Goal: Task Accomplishment & Management: Use online tool/utility

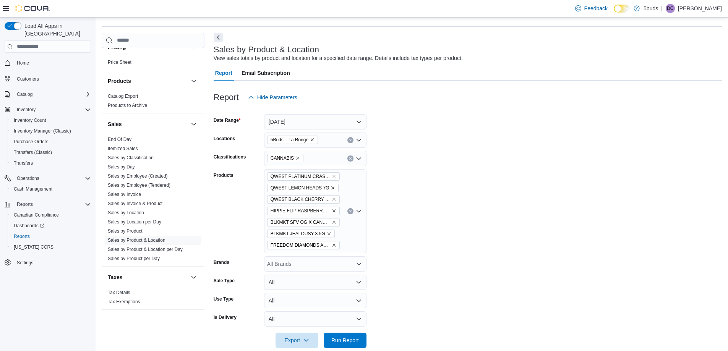
scroll to position [34, 0]
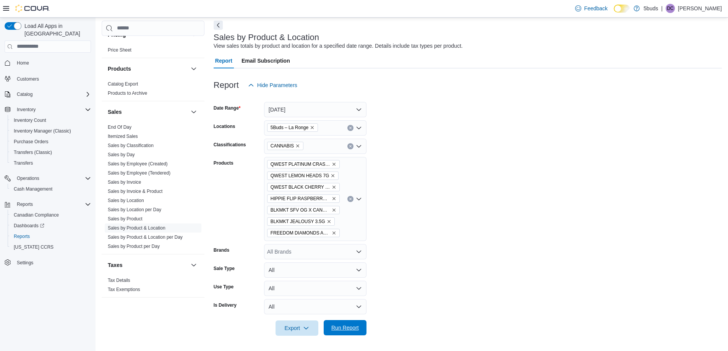
click at [349, 331] on span "Run Report" at bounding box center [345, 328] width 28 height 8
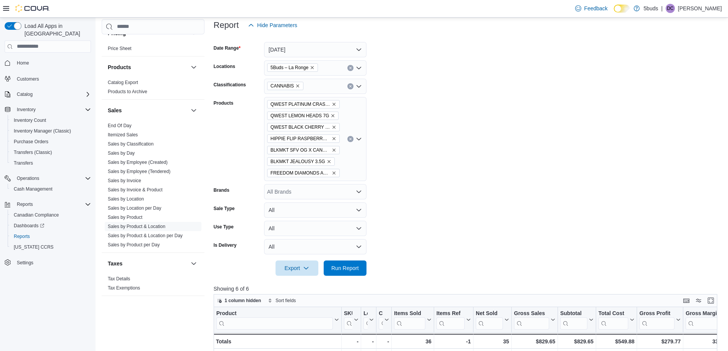
scroll to position [72, 0]
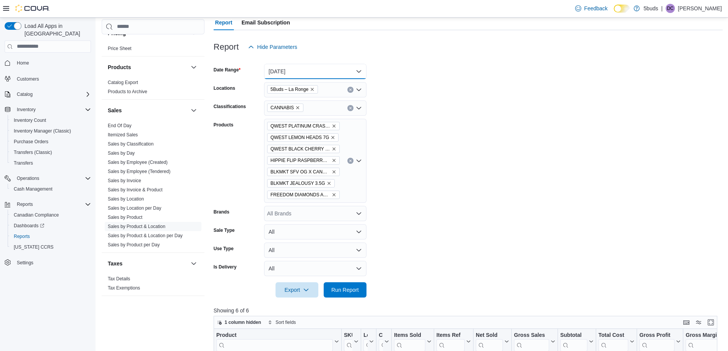
click at [307, 71] on button "Today" at bounding box center [315, 71] width 102 height 15
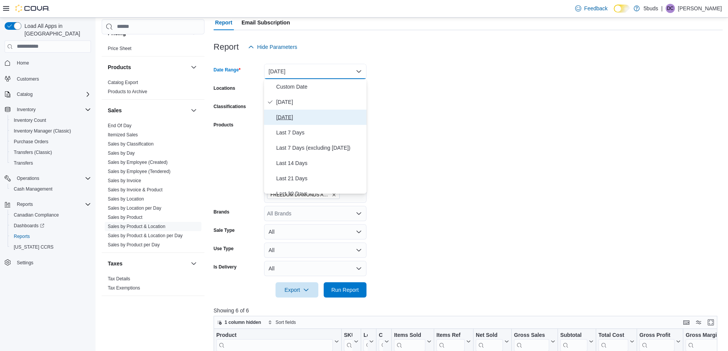
click at [290, 111] on button "Yesterday" at bounding box center [315, 117] width 102 height 15
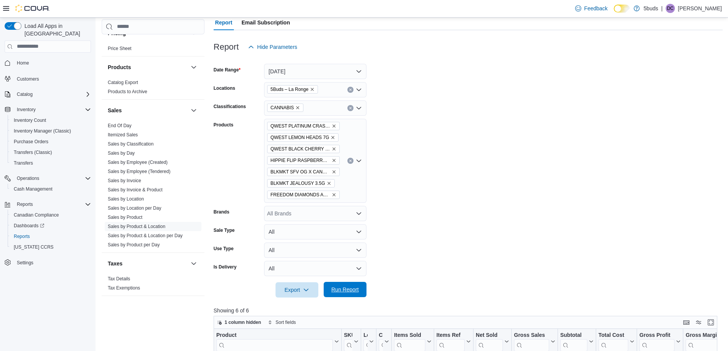
click at [343, 293] on span "Run Report" at bounding box center [345, 290] width 28 height 8
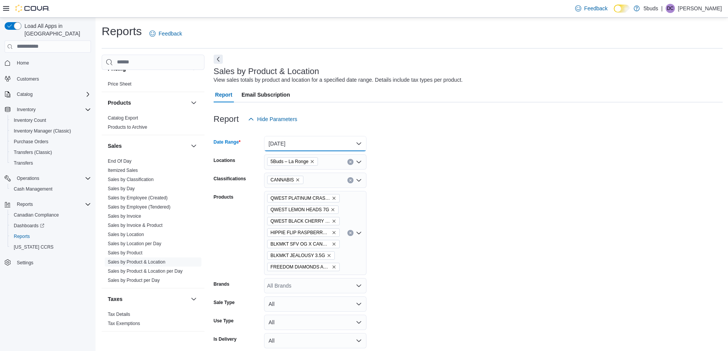
click at [294, 139] on button "Yesterday" at bounding box center [315, 143] width 102 height 15
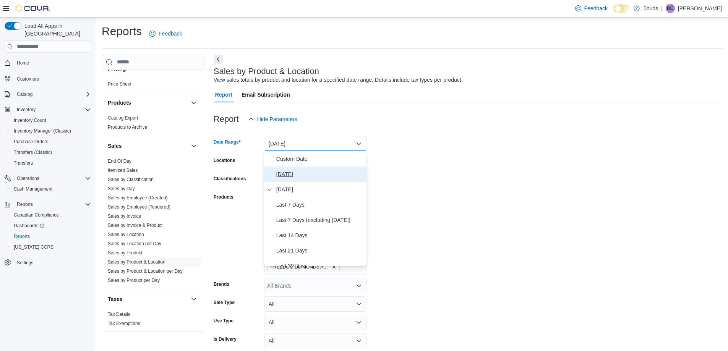
click at [279, 176] on span "Today" at bounding box center [319, 174] width 87 height 9
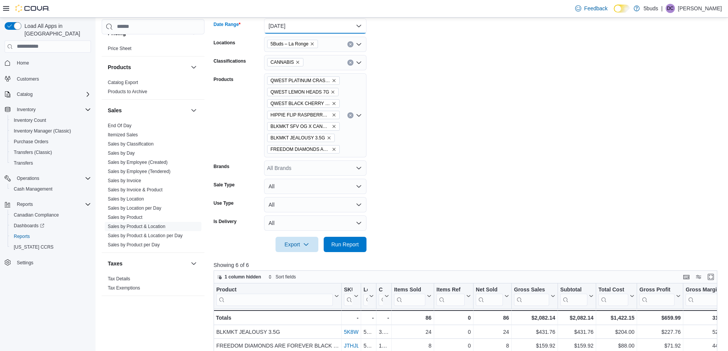
scroll to position [153, 0]
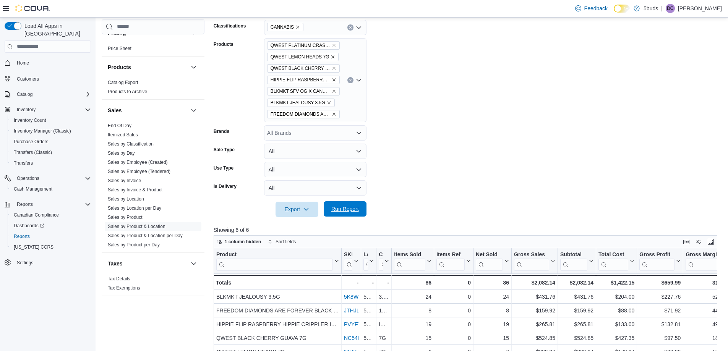
click at [351, 214] on span "Run Report" at bounding box center [345, 208] width 34 height 15
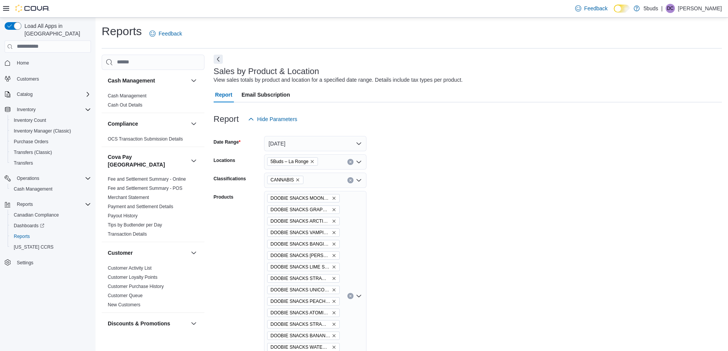
scroll to position [160, 0]
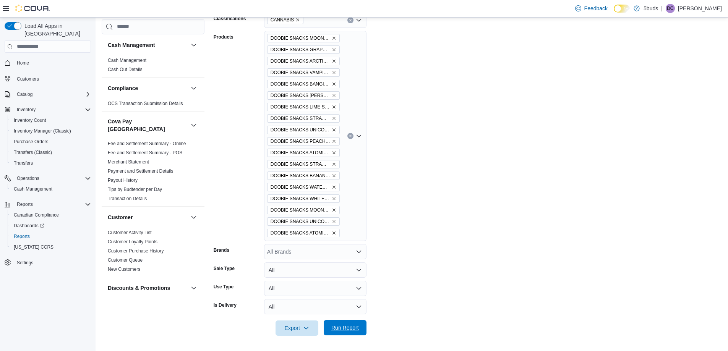
click at [343, 323] on span "Run Report" at bounding box center [345, 327] width 34 height 15
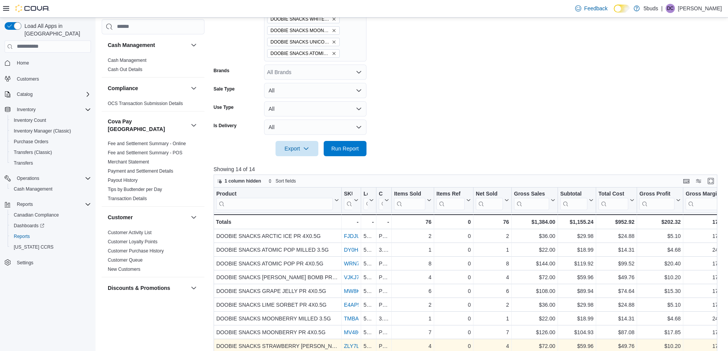
scroll to position [450, 0]
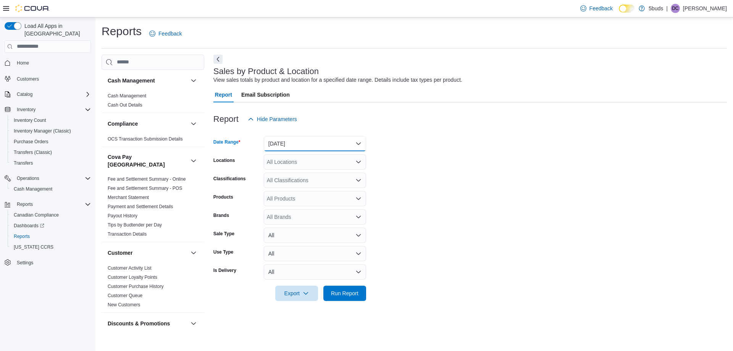
click at [306, 141] on button "[DATE]" at bounding box center [315, 143] width 102 height 15
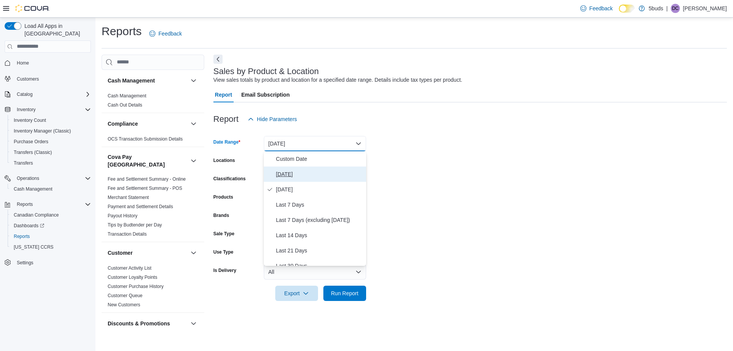
click at [285, 175] on span "[DATE]" at bounding box center [319, 174] width 87 height 9
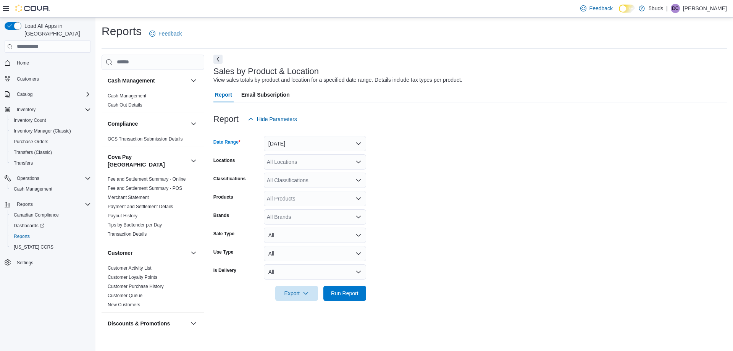
click at [311, 160] on div "All Locations" at bounding box center [315, 161] width 102 height 15
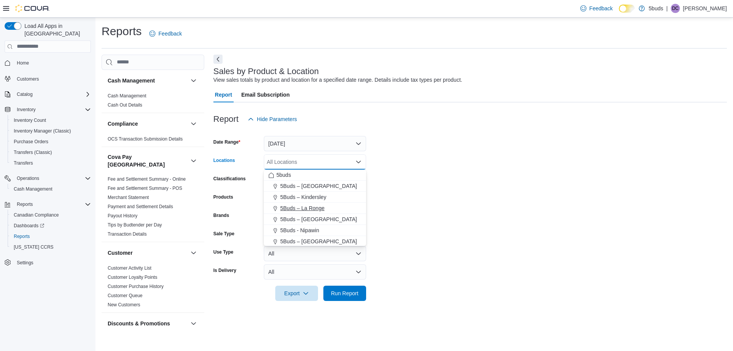
click at [304, 207] on span "5Buds – La Ronge" at bounding box center [302, 208] width 44 height 8
click at [404, 181] on form "Date Range Today Locations 5Buds – La Ronge Combo box. Selected. 5Buds – La Ron…" at bounding box center [471, 214] width 514 height 174
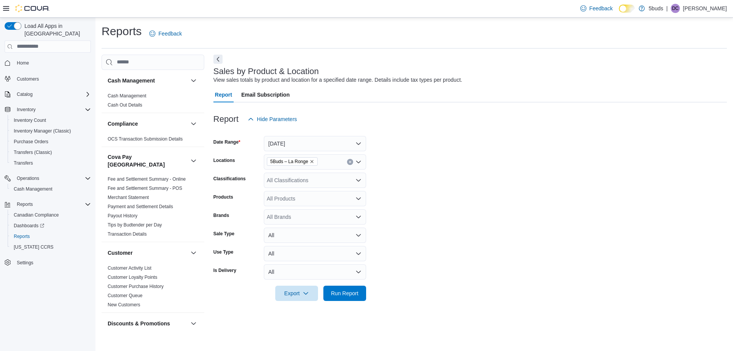
click at [338, 179] on div "All Classifications" at bounding box center [315, 180] width 102 height 15
click at [296, 205] on span "CANNABIS" at bounding box center [294, 205] width 28 height 8
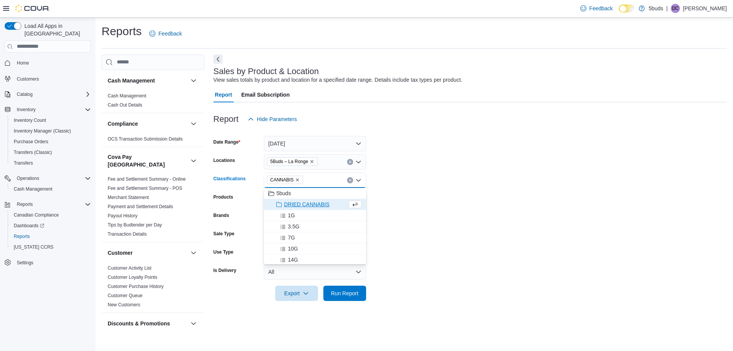
click at [415, 199] on form "Date Range Today Locations 5Buds – La Ronge Classifications CANNABIS Combo box.…" at bounding box center [471, 214] width 514 height 174
click at [308, 199] on div "All Products" at bounding box center [315, 198] width 102 height 15
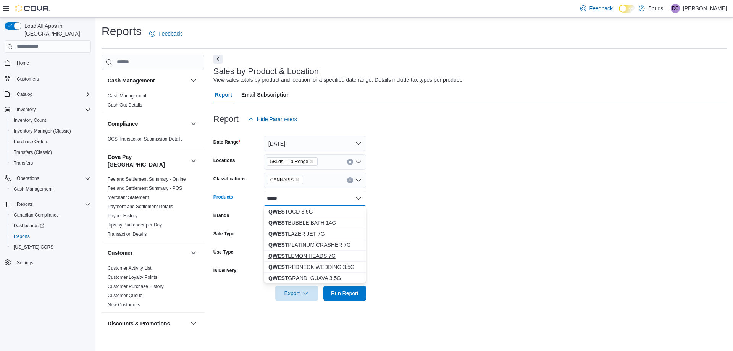
type input "*****"
click at [326, 258] on div "QWEST LEMON HEADS 7G" at bounding box center [315, 256] width 93 height 8
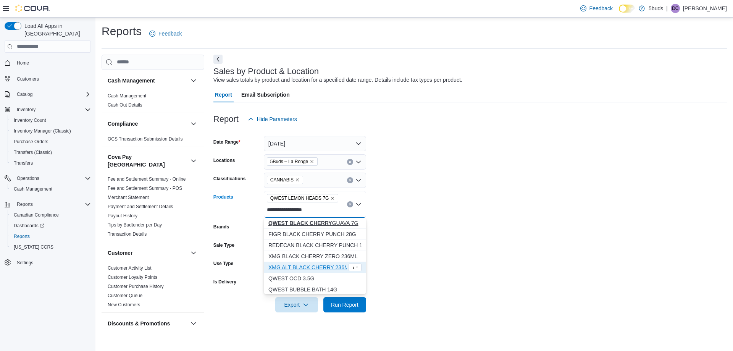
type input "**********"
drag, startPoint x: 321, startPoint y: 220, endPoint x: 321, endPoint y: 226, distance: 6.5
click at [321, 226] on div "QWEST BLACK CHERRY GUAVA 7G" at bounding box center [315, 223] width 93 height 8
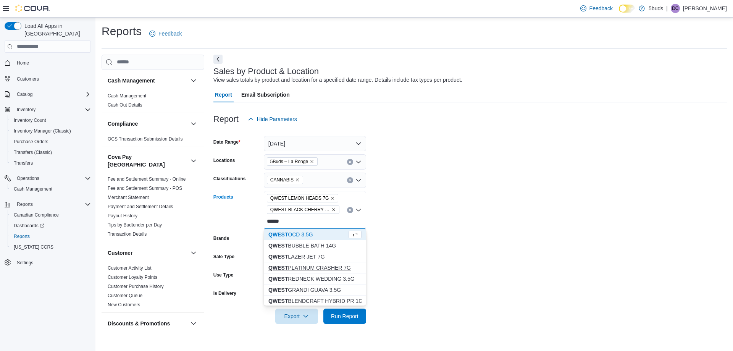
type input "*****"
click at [334, 264] on div "QWEST PLATINUM CRASHER 7G" at bounding box center [315, 268] width 93 height 8
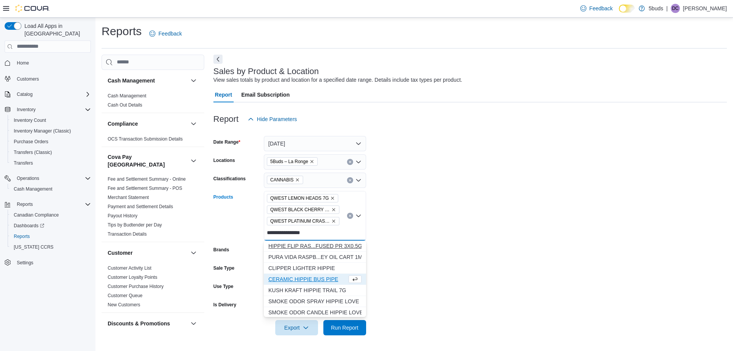
type input "**********"
click at [350, 248] on div "HIPPIE FLIP RAS...FUSED PR 3X0.5G" at bounding box center [315, 246] width 93 height 8
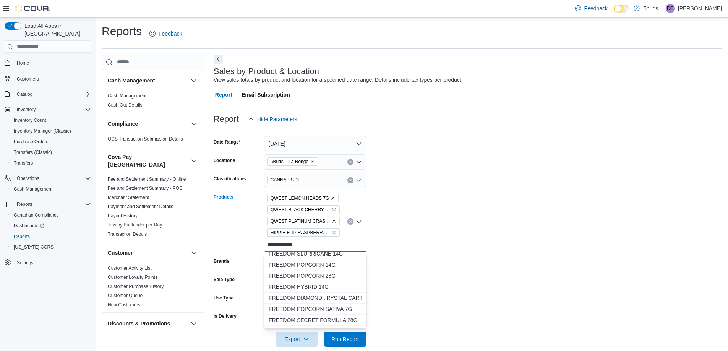
scroll to position [153, 0]
type input "**********"
click at [336, 260] on div "FREEDOM DIAMOND...RYSTAL CART 1ML" at bounding box center [315, 260] width 93 height 8
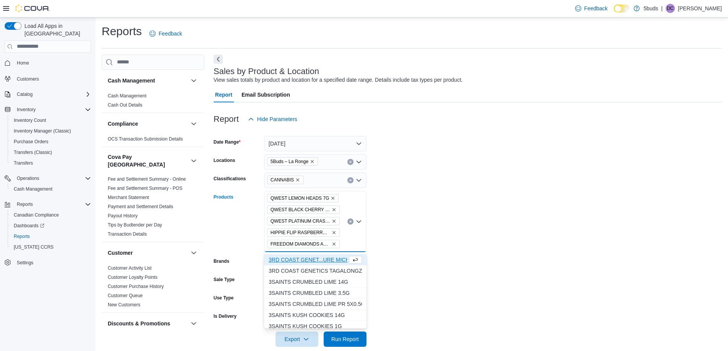
click at [348, 242] on div "QWEST LEMON HEADS 7G QWEST BLACK CHERRY GUAVA 7G QWEST PLATINUM CRASHER 7G HIPP…" at bounding box center [315, 221] width 102 height 61
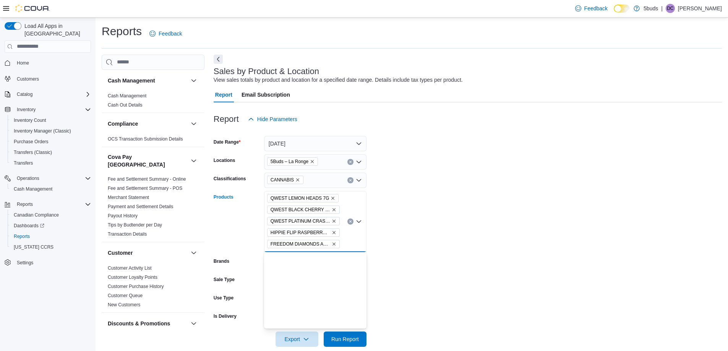
scroll to position [0, 0]
click at [345, 244] on div "QWEST LEMON HEADS 7G QWEST BLACK CHERRY GUAVA 7G QWEST PLATINUM CRASHER 7G HIPP…" at bounding box center [315, 221] width 102 height 61
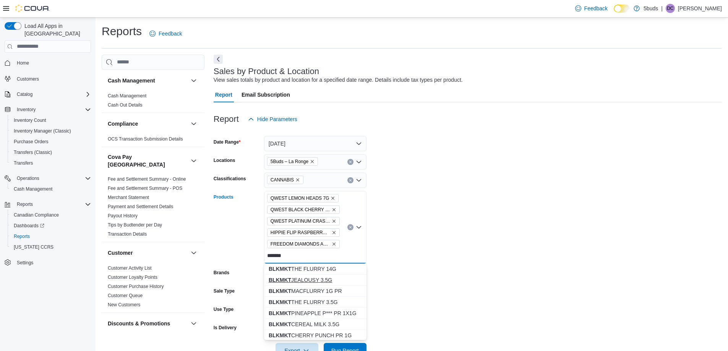
type input "******"
click at [314, 279] on div "BLKMKT JEALOUSY 3.5G" at bounding box center [315, 280] width 93 height 8
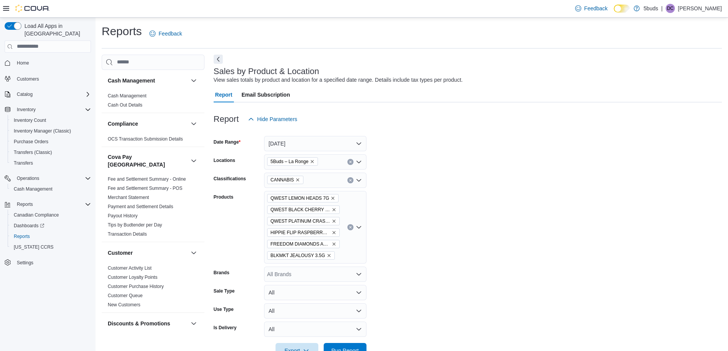
click at [425, 266] on form "Date Range Today Locations 5Buds – La Ronge Classifications CANNABIS Products Q…" at bounding box center [468, 243] width 508 height 232
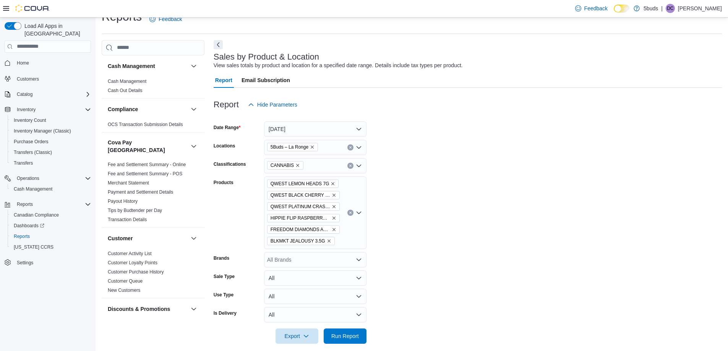
scroll to position [23, 0]
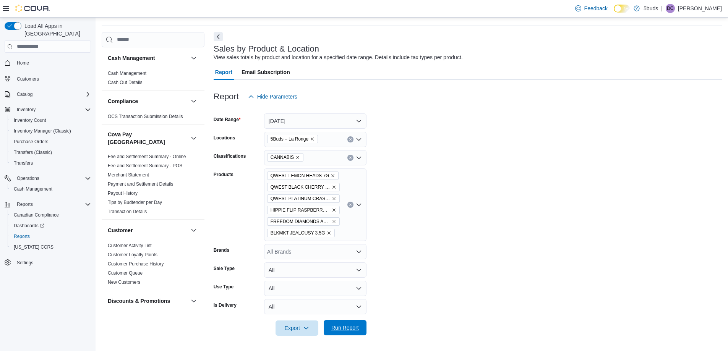
click at [351, 327] on span "Run Report" at bounding box center [345, 328] width 28 height 8
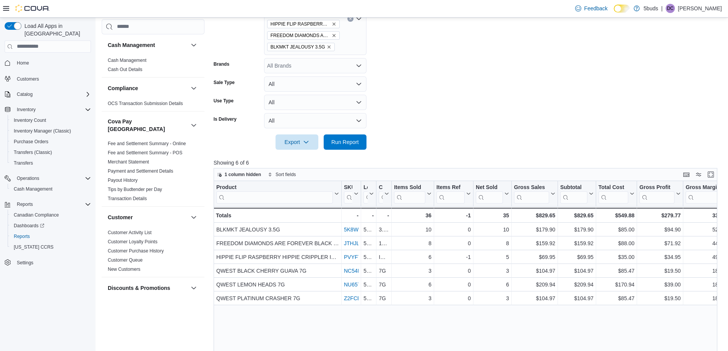
scroll to position [23, 0]
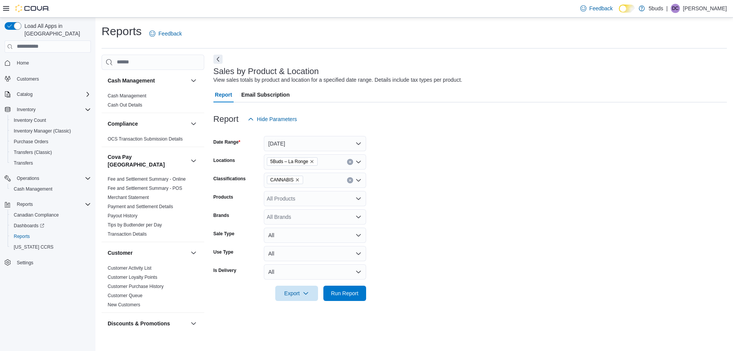
click at [561, 157] on form "Date Range Today Locations 5Buds – La Ronge Classifications CANNABIS Products A…" at bounding box center [471, 214] width 514 height 174
click at [296, 294] on span "Export" at bounding box center [297, 292] width 34 height 15
click at [295, 248] on span "Export to Excel" at bounding box center [298, 247] width 34 height 6
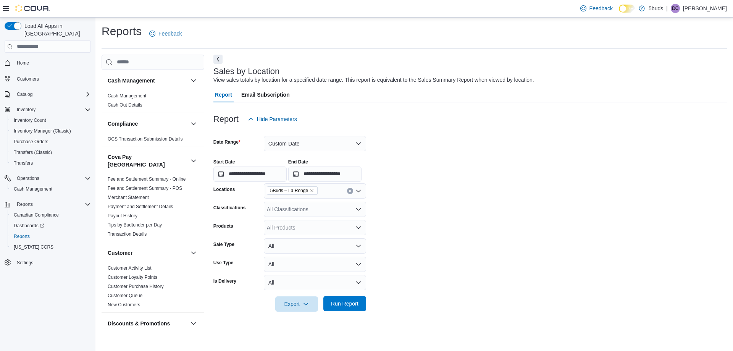
click at [361, 303] on span "Run Report" at bounding box center [345, 303] width 34 height 15
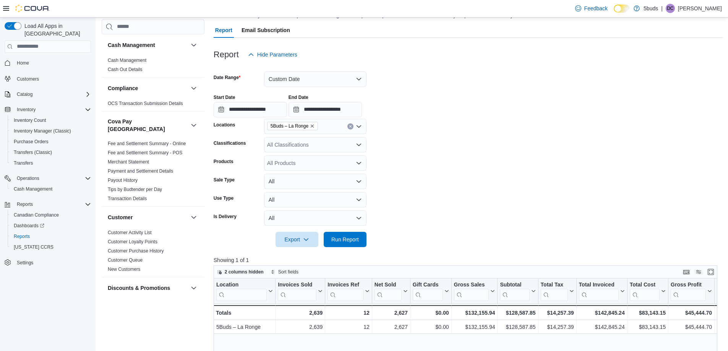
scroll to position [76, 0]
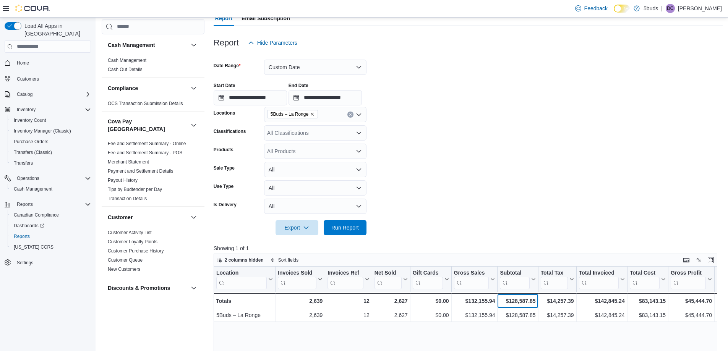
click at [520, 299] on div "$128,587.85" at bounding box center [518, 300] width 36 height 9
click at [520, 301] on div "$128,587.85" at bounding box center [518, 300] width 36 height 9
copy div "128,587.85"
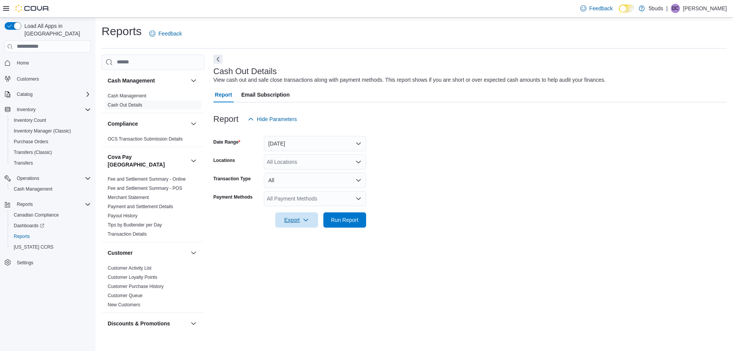
click at [298, 220] on span "Export" at bounding box center [297, 219] width 34 height 15
click at [414, 176] on form "Date Range Today Locations All Locations Transaction Type All Payment Methods A…" at bounding box center [471, 177] width 514 height 101
click at [345, 160] on div "All Locations" at bounding box center [315, 161] width 102 height 15
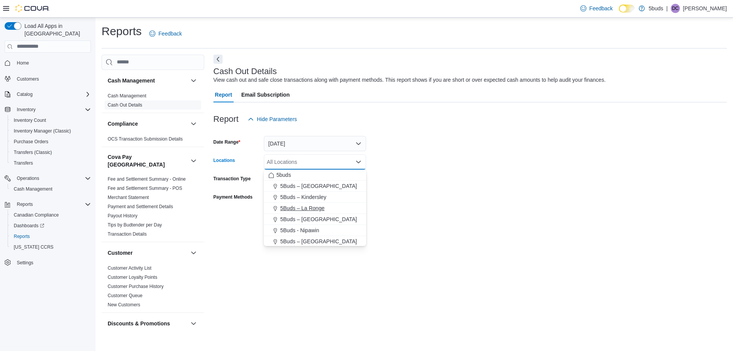
click at [309, 208] on span "5Buds – La Ronge" at bounding box center [302, 208] width 44 height 8
click at [454, 186] on form "Date Range Today Locations 5Buds – La Ronge Combo box. Selected. 5Buds – La Ron…" at bounding box center [471, 177] width 514 height 101
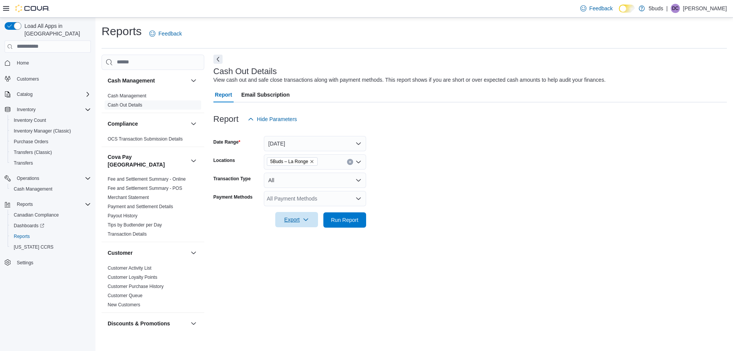
click at [281, 226] on span "Export" at bounding box center [297, 219] width 34 height 15
click at [294, 232] on button "Export to Excel" at bounding box center [298, 235] width 44 height 15
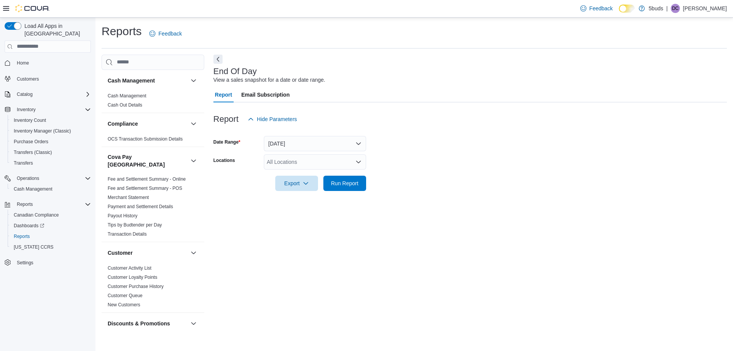
click at [302, 162] on div "All Locations" at bounding box center [315, 161] width 102 height 15
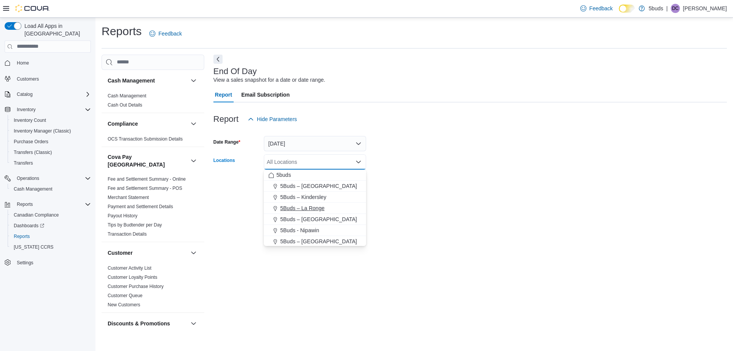
click at [314, 210] on span "5Buds – La Ronge" at bounding box center [302, 208] width 44 height 8
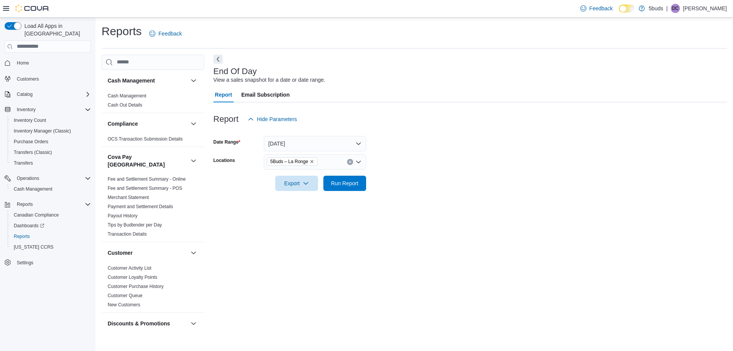
click at [427, 192] on div at bounding box center [471, 195] width 514 height 9
click at [303, 181] on icon "button" at bounding box center [306, 183] width 6 height 6
click at [301, 194] on button "Export to Excel" at bounding box center [298, 198] width 44 height 15
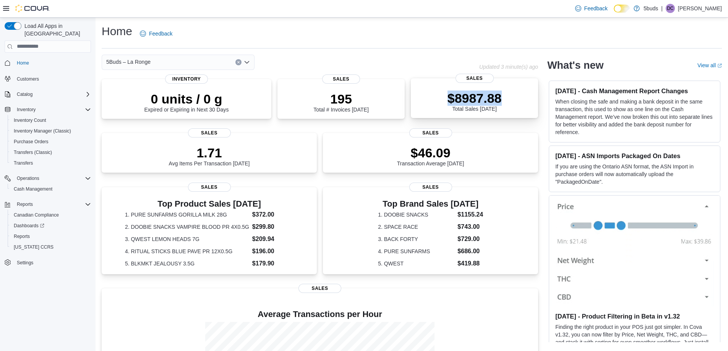
drag, startPoint x: 507, startPoint y: 99, endPoint x: 446, endPoint y: 96, distance: 61.6
click at [446, 96] on div "$8987.88 Total Sales [DATE]" at bounding box center [474, 99] width 115 height 24
